Goal: Transaction & Acquisition: Purchase product/service

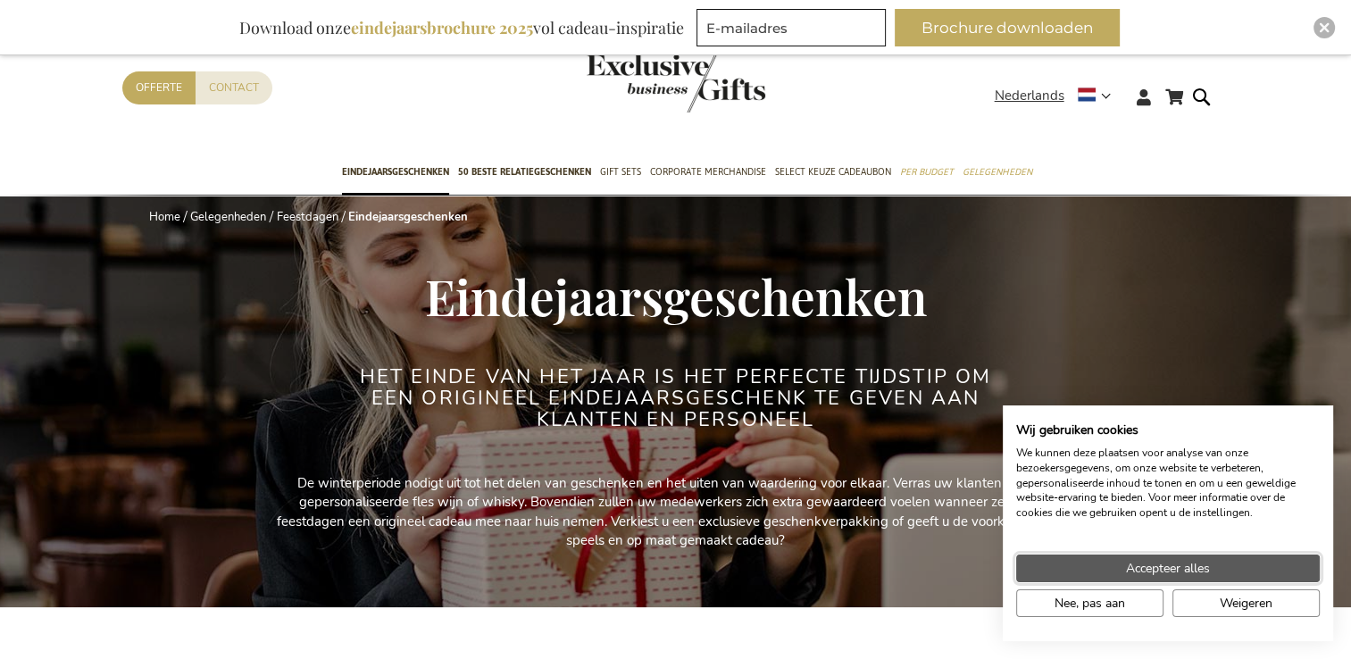
click at [1136, 564] on span "Accepteer alles" at bounding box center [1168, 568] width 84 height 19
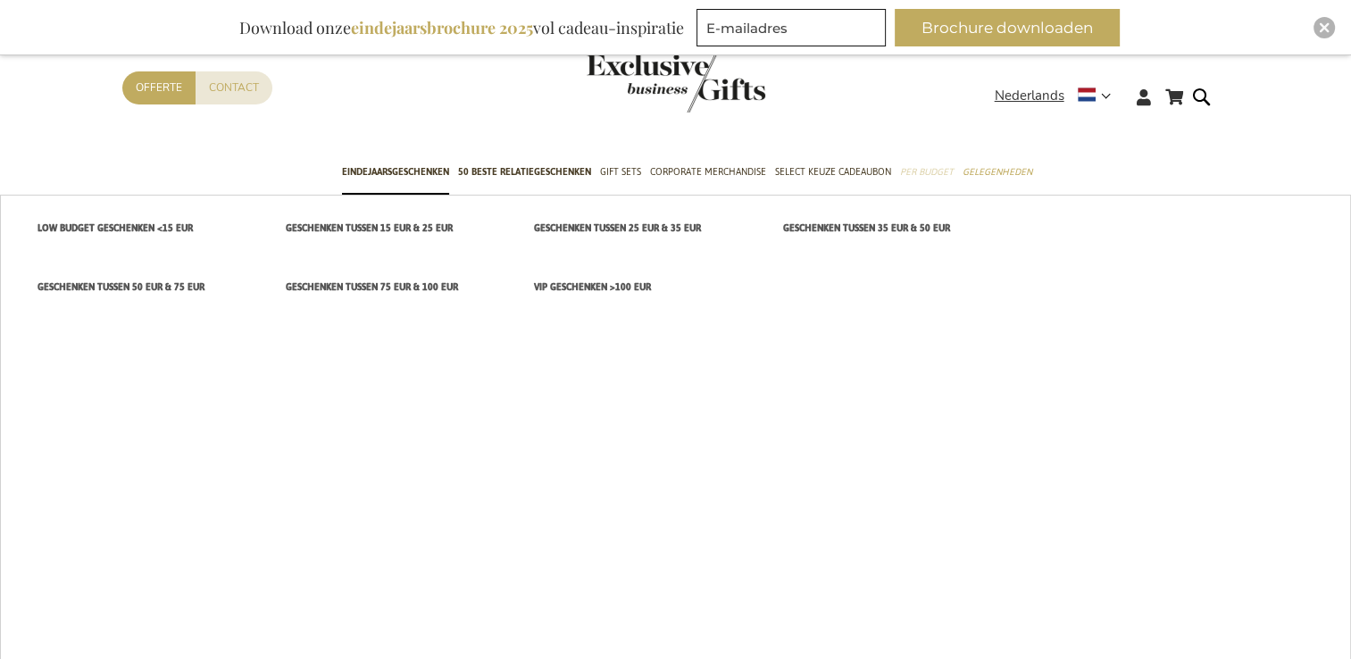
click at [920, 163] on span "Per Budget" at bounding box center [927, 172] width 54 height 19
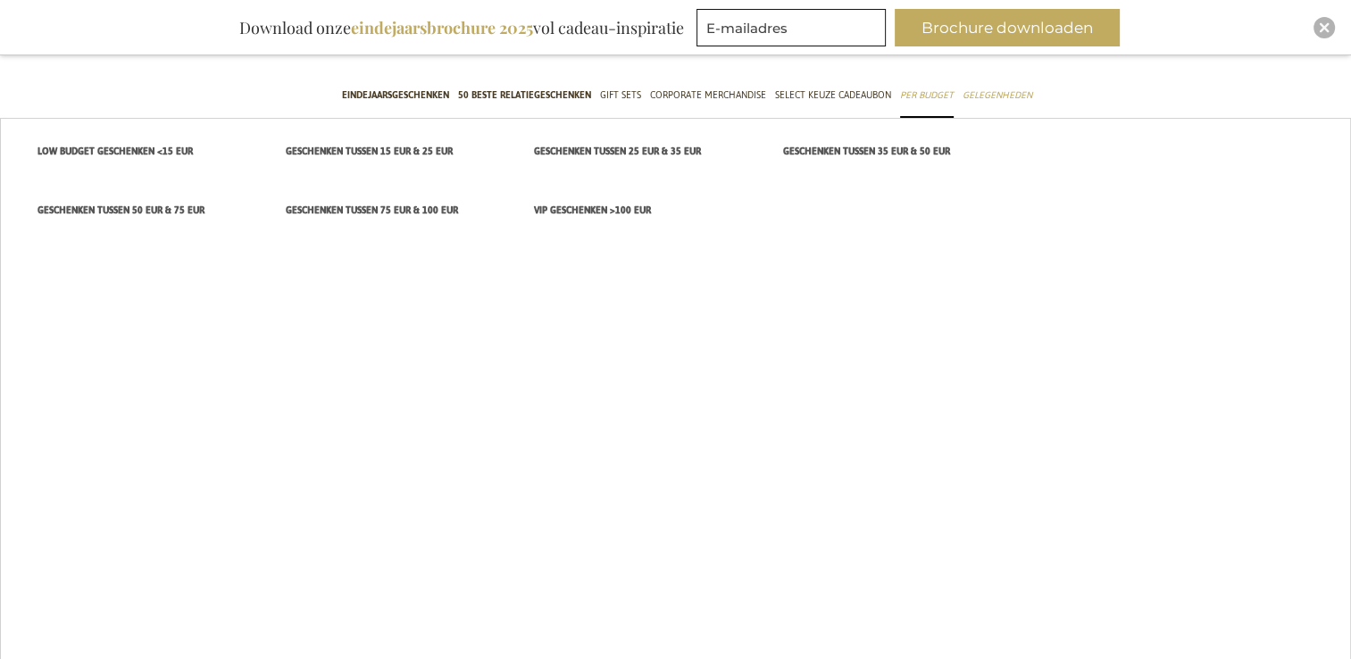
scroll to position [59, 0]
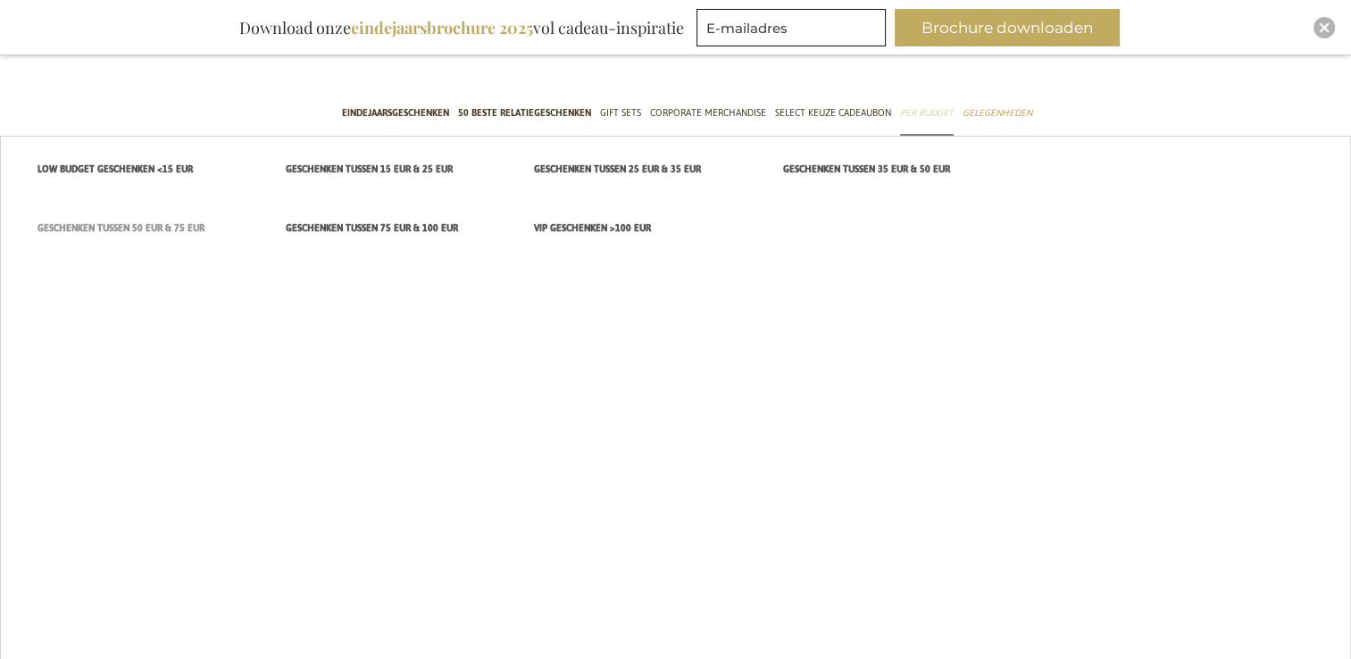
click at [177, 226] on span "Geschenken tussen 50 EUR & 75 EUR" at bounding box center [121, 228] width 167 height 19
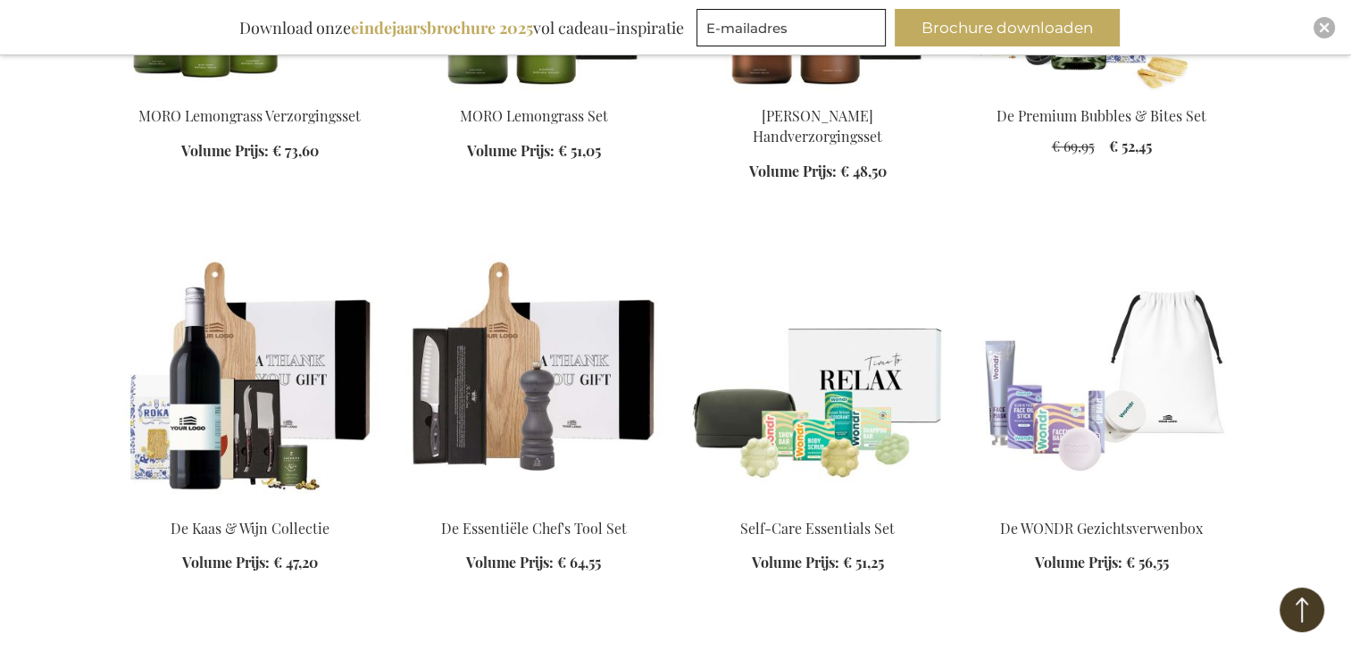
scroll to position [1790, 0]
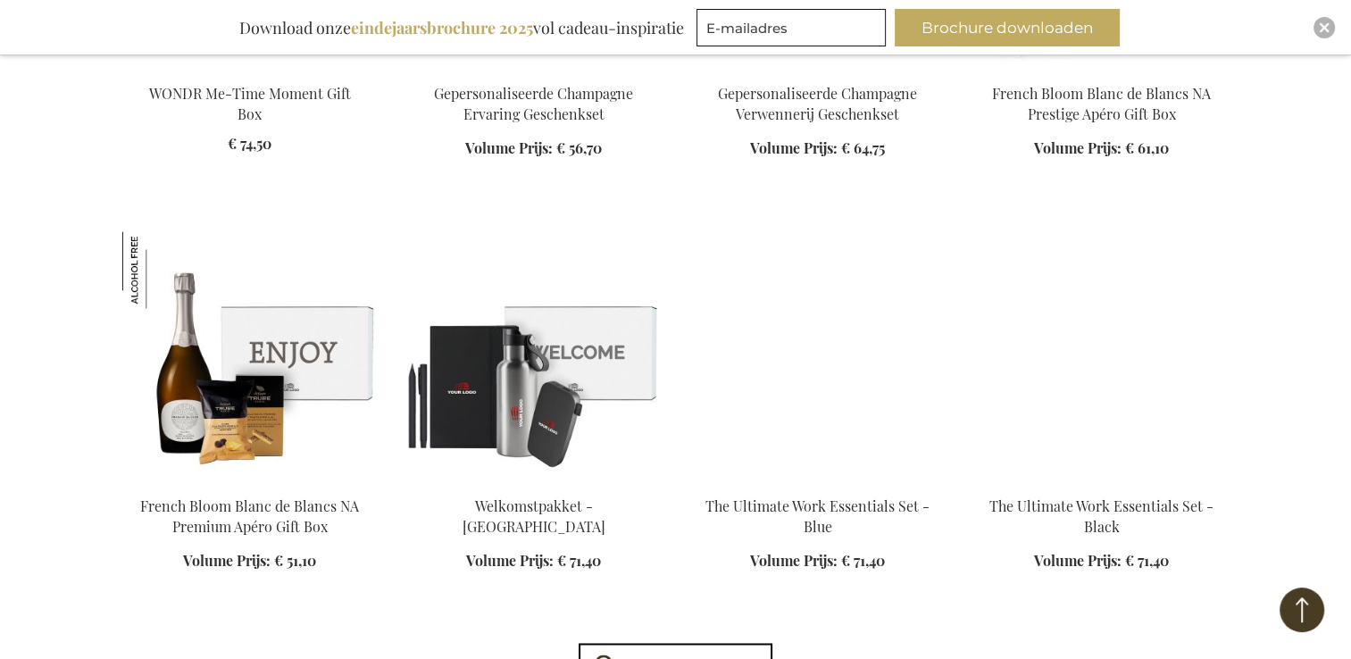
scroll to position [2586, 0]
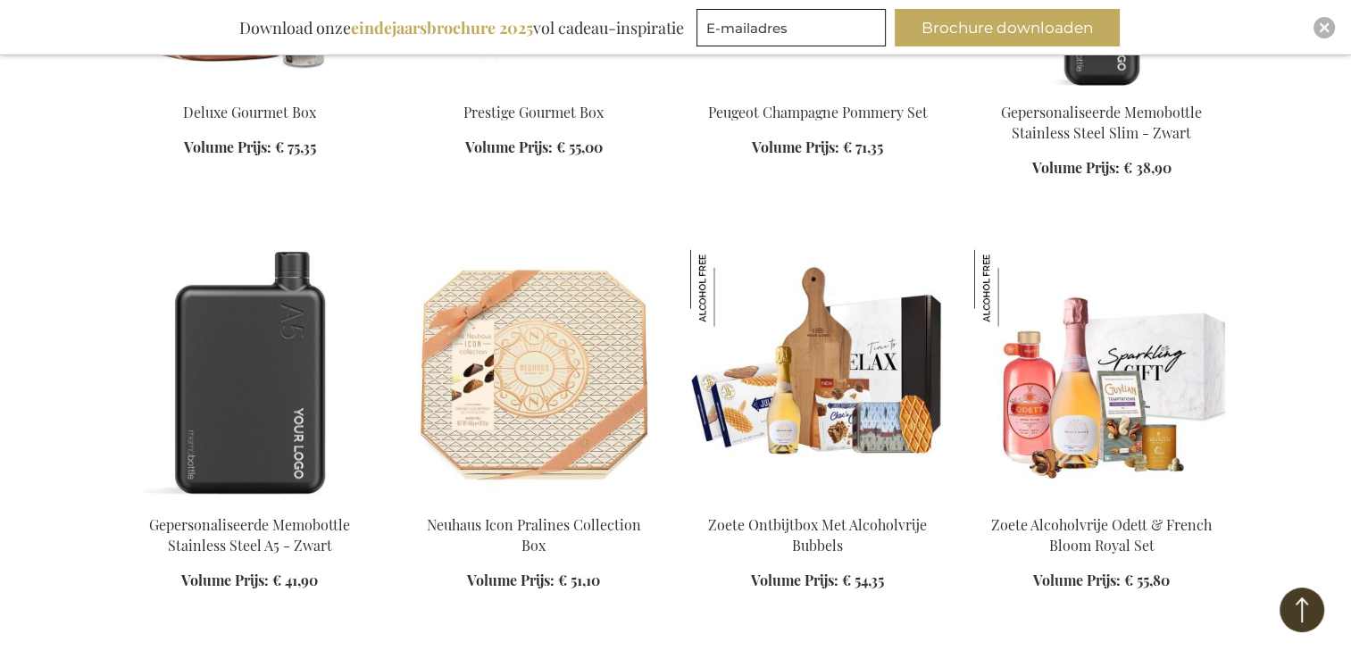
scroll to position [3804, 0]
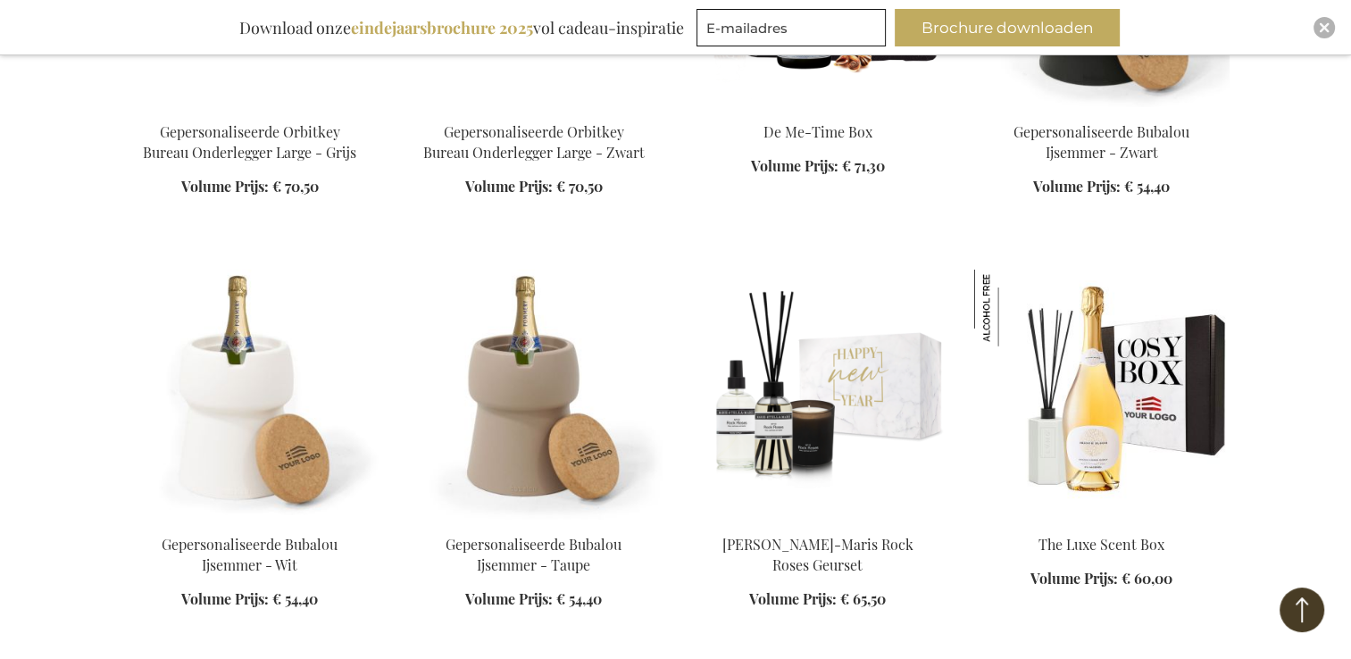
scroll to position [5042, 0]
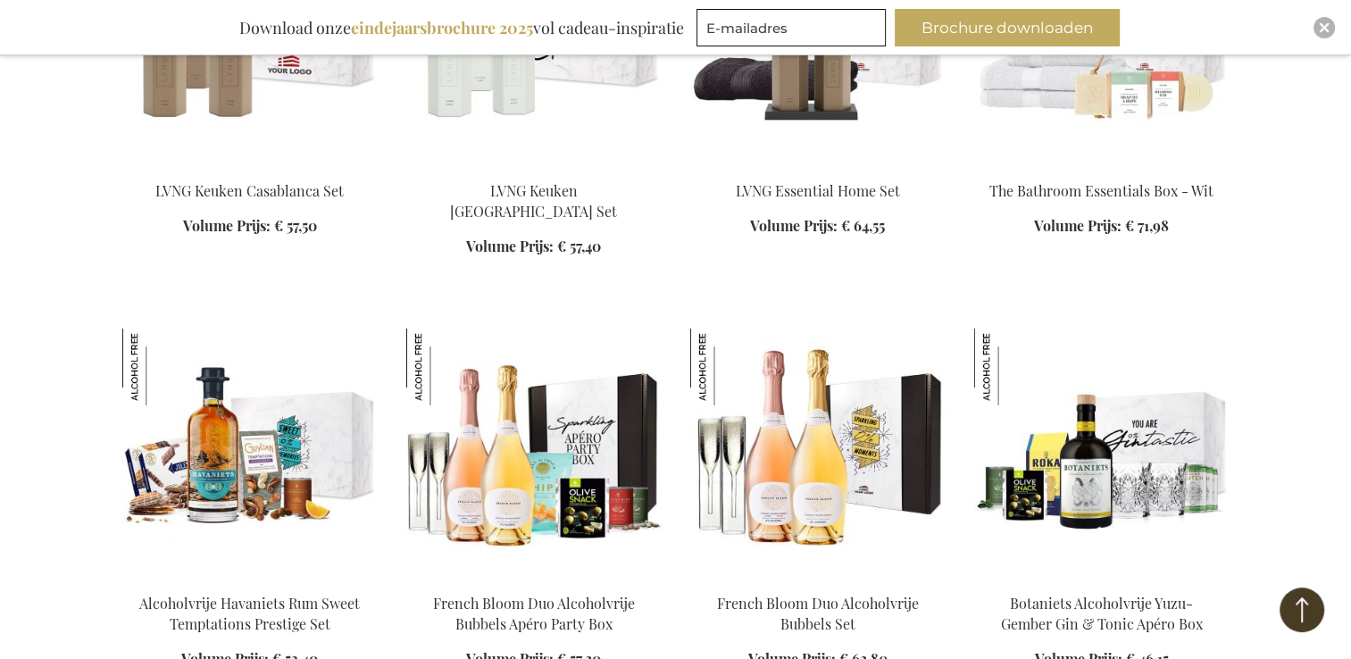
scroll to position [5829, 0]
